Goal: Task Accomplishment & Management: Manage account settings

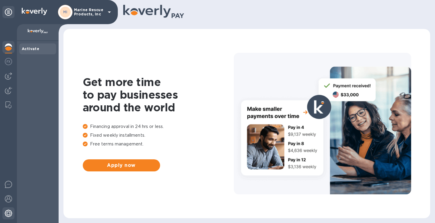
click at [9, 216] on img at bounding box center [8, 213] width 7 height 7
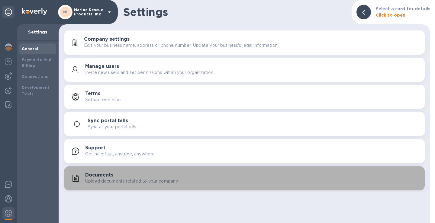
click at [124, 179] on p "Upload documents related to your company." at bounding box center [131, 181] width 93 height 6
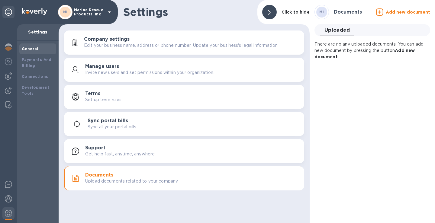
click at [387, 13] on u "Add new document" at bounding box center [407, 12] width 44 height 5
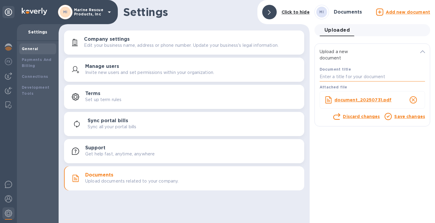
click at [328, 75] on input "text" at bounding box center [371, 76] width 105 height 9
type input "Bank Statement"
click at [399, 117] on link "Save changes" at bounding box center [409, 116] width 31 height 5
